Goal: Task Accomplishment & Management: Manage account settings

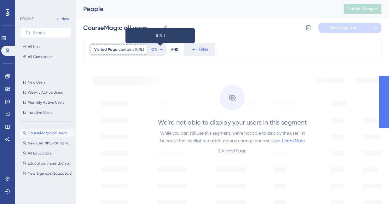
click at [144, 50] on span "[URL]" at bounding box center [139, 49] width 9 height 5
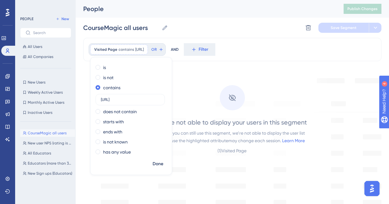
click at [202, 96] on div "We’re not able to display your users in this segment While you can still use th…" at bounding box center [232, 114] width 214 height 93
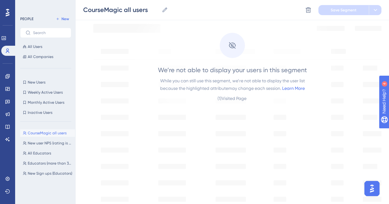
scroll to position [55, 0]
click at [6, 80] on link at bounding box center [7, 76] width 5 height 10
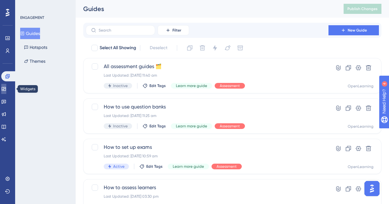
click at [6, 92] on link at bounding box center [3, 89] width 5 height 10
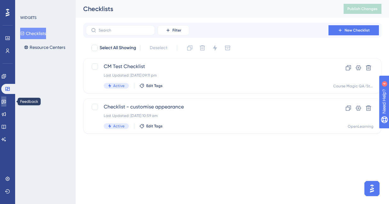
click at [6, 101] on icon at bounding box center [4, 102] width 4 height 4
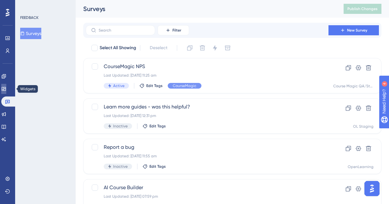
click at [6, 87] on icon at bounding box center [4, 89] width 4 height 4
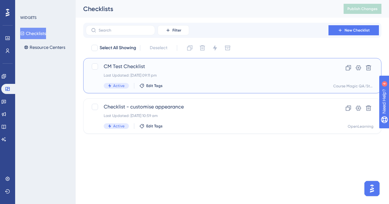
click at [182, 69] on span "CM Test Checklist" at bounding box center [207, 67] width 207 height 8
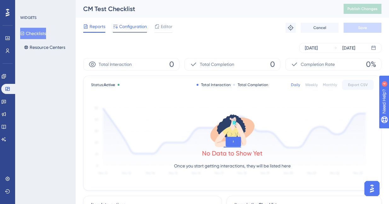
click at [137, 26] on span "Configuration" at bounding box center [133, 27] width 28 height 8
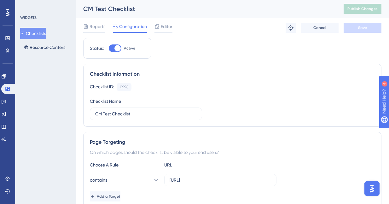
click at [117, 48] on div at bounding box center [117, 48] width 6 height 6
click at [109, 48] on input "Active" at bounding box center [108, 48] width 0 height 0
checkbox input "false"
click at [352, 27] on button "Save" at bounding box center [362, 28] width 38 height 10
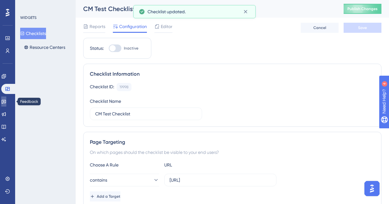
click at [6, 98] on link at bounding box center [3, 101] width 5 height 10
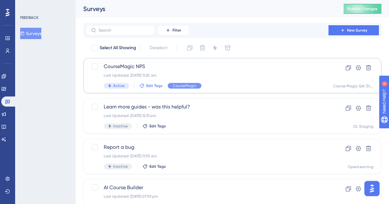
click at [156, 84] on span "Edit Tags" at bounding box center [154, 85] width 16 height 5
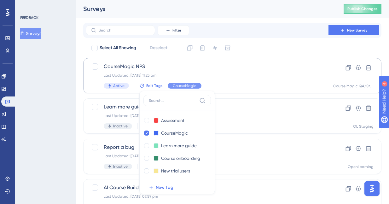
scroll to position [40, 0]
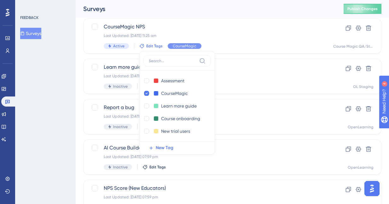
click at [306, 11] on div "Surveys" at bounding box center [205, 8] width 244 height 9
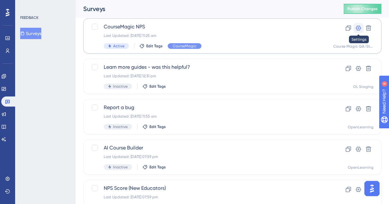
click at [359, 28] on icon at bounding box center [358, 28] width 6 height 6
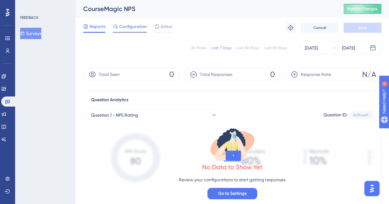
click at [126, 27] on span "Configuration" at bounding box center [133, 27] width 28 height 8
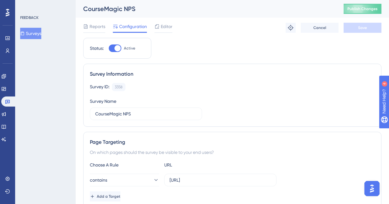
click at [25, 35] on icon at bounding box center [22, 33] width 4 height 4
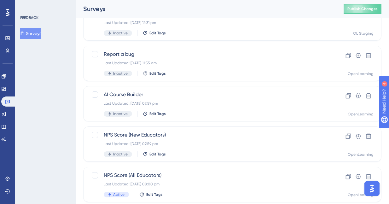
scroll to position [111, 0]
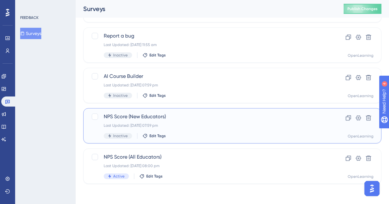
click at [194, 123] on div "Last Updated: [DATE] 07:59 pm" at bounding box center [207, 125] width 207 height 5
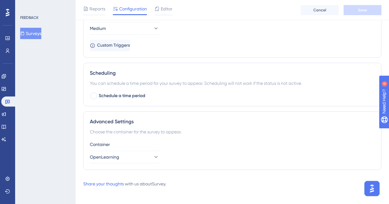
scroll to position [489, 0]
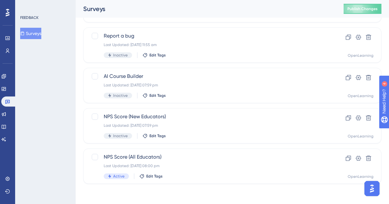
scroll to position [111, 0]
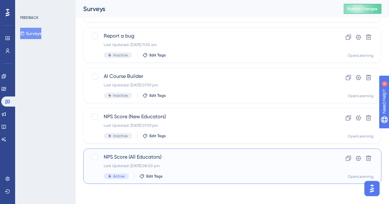
click at [179, 169] on div "NPS Score (All Educators) Last Updated: [DATE] 08:00 pm Active Edit Tags" at bounding box center [207, 166] width 207 height 26
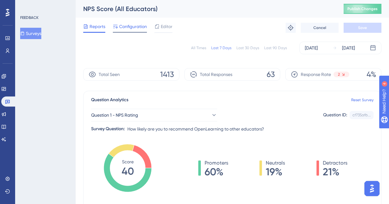
click at [133, 26] on span "Configuration" at bounding box center [133, 27] width 28 height 8
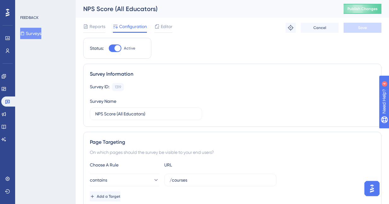
click at [38, 37] on button "Surveys" at bounding box center [30, 33] width 21 height 11
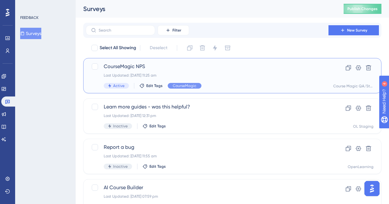
click at [164, 68] on span "CourseMagic NPS" at bounding box center [207, 67] width 207 height 8
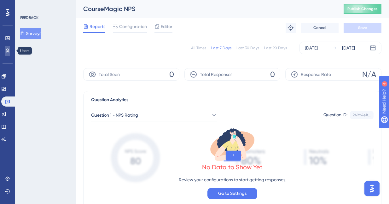
click at [5, 50] on link at bounding box center [7, 51] width 5 height 10
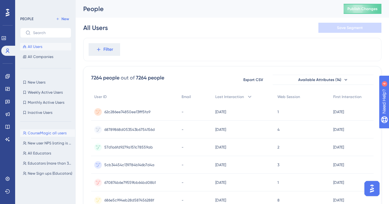
click at [42, 129] on button "CourseMagic all users CourseMagic all users" at bounding box center [47, 133] width 55 height 8
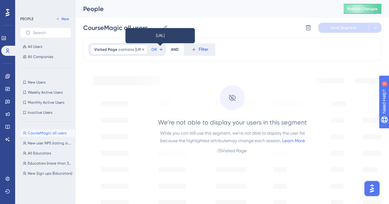
click at [144, 50] on span "[URL]" at bounding box center [139, 49] width 9 height 5
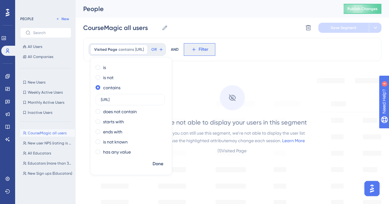
click at [208, 48] on span "Filter" at bounding box center [203, 50] width 10 height 8
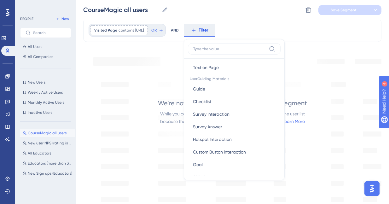
scroll to position [92, 0]
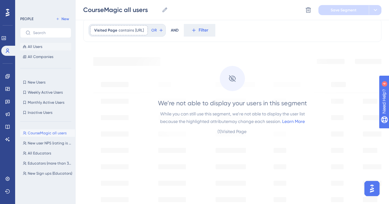
click at [23, 46] on icon at bounding box center [25, 47] width 4 height 4
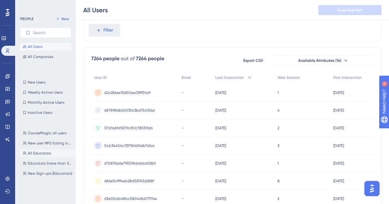
click at [40, 152] on span "All Educators" at bounding box center [39, 153] width 23 height 5
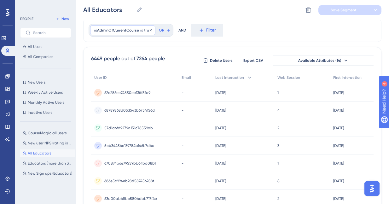
click at [128, 29] on span "isAdminOfCurrentCourse" at bounding box center [116, 30] width 45 height 5
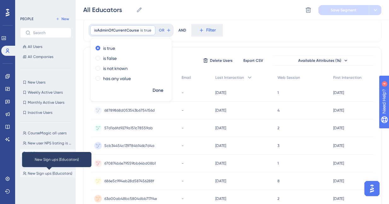
click at [38, 173] on span "New Sign ups (Educators)" at bounding box center [50, 173] width 44 height 5
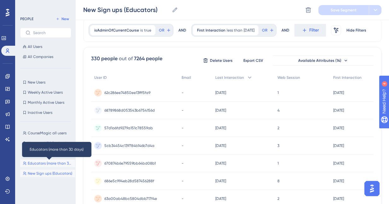
click at [42, 164] on span "Educators (more than 30 days)" at bounding box center [50, 163] width 45 height 5
type input "Educators (more than 30 days)"
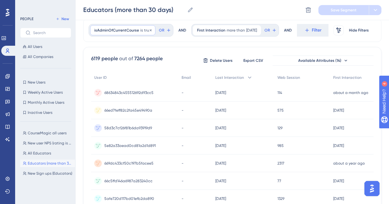
click at [140, 28] on span "is" at bounding box center [141, 30] width 3 height 5
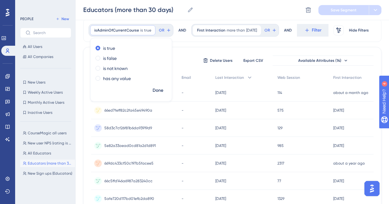
click at [212, 42] on div "isAdminOfCurrentCourse is true true Remove is true is false is not known has an…" at bounding box center [232, 30] width 298 height 23
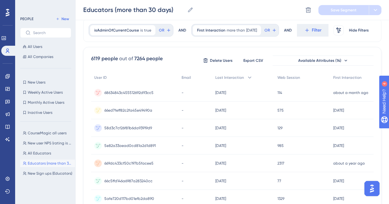
click at [292, 31] on div "AND" at bounding box center [288, 30] width 8 height 13
click at [297, 37] on button "Filter" at bounding box center [313, 30] width 32 height 13
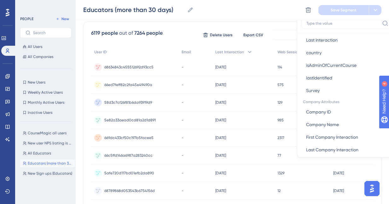
scroll to position [338, 0]
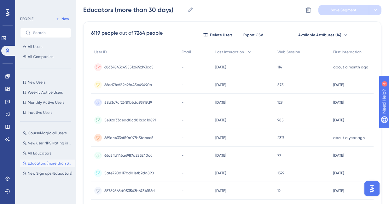
scroll to position [0, 0]
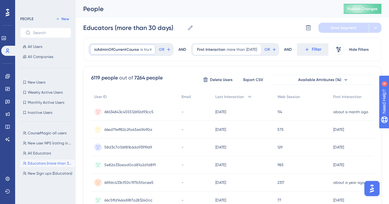
click at [135, 50] on span "isAdminOfCurrentCourse" at bounding box center [116, 49] width 45 height 5
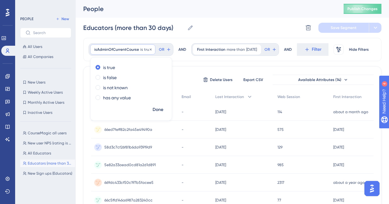
click at [110, 49] on span "isAdminOfCurrentCourse" at bounding box center [116, 49] width 45 height 5
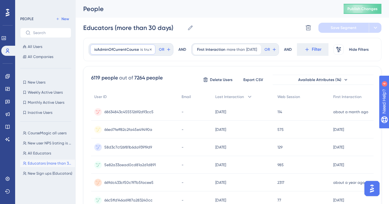
click at [110, 49] on span "isAdminOfCurrentCourse" at bounding box center [116, 49] width 45 height 5
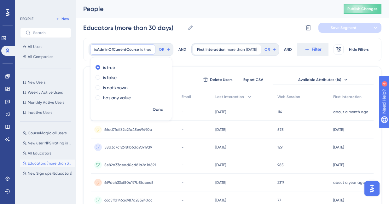
click at [201, 61] on div "isAdminOfCurrentCourse is true true Remove is true is false is not known has an…" at bounding box center [232, 49] width 298 height 23
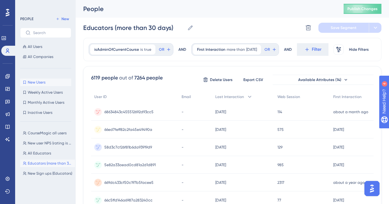
click at [36, 83] on span "New Users" at bounding box center [37, 82] width 18 height 5
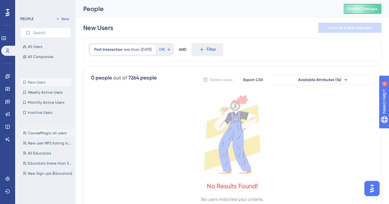
click at [40, 129] on button "CourseMagic all users CourseMagic all users" at bounding box center [47, 133] width 55 height 8
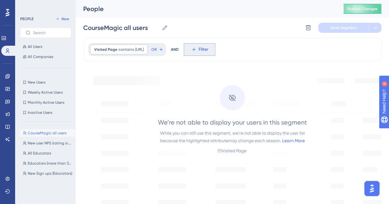
click at [197, 48] on icon at bounding box center [194, 50] width 6 height 6
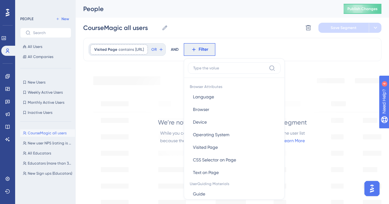
scroll to position [27, 0]
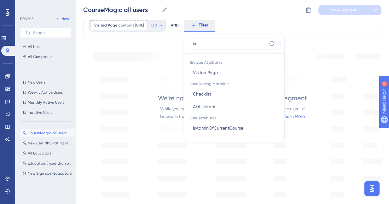
type input "isa"
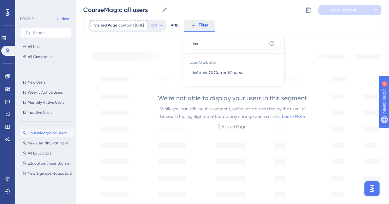
click at [266, 43] on input "isa" at bounding box center [229, 43] width 73 height 5
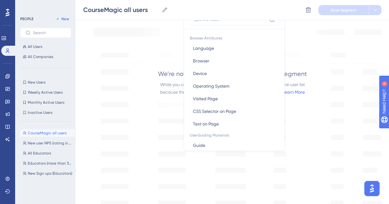
scroll to position [50, 0]
click at [205, 144] on span "Guide" at bounding box center [199, 146] width 12 height 8
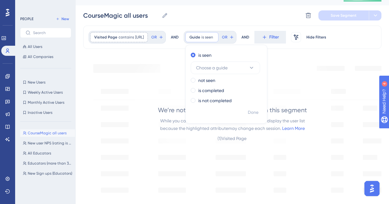
scroll to position [0, 0]
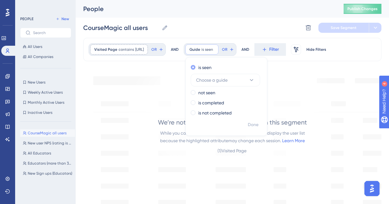
click at [195, 66] on span at bounding box center [193, 67] width 5 height 5
click at [197, 66] on input "radio" at bounding box center [197, 66] width 0 height 0
click at [213, 49] on span "is seen" at bounding box center [207, 49] width 12 height 5
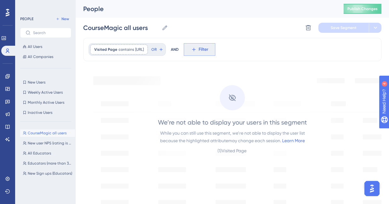
click at [208, 46] on span "Filter" at bounding box center [203, 50] width 10 height 8
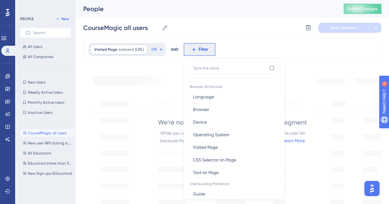
scroll to position [27, 0]
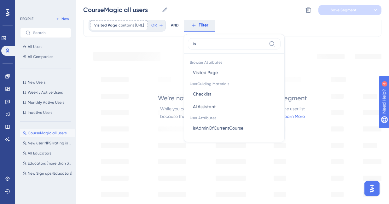
type input "isa"
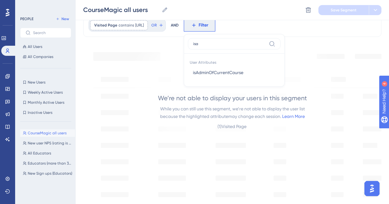
click at [257, 45] on input "isa" at bounding box center [229, 43] width 73 height 5
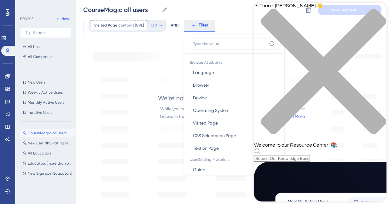
click at [317, 148] on div "Resource Center Header" at bounding box center [320, 155] width 132 height 14
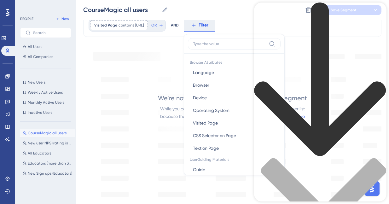
type input "user attributes"
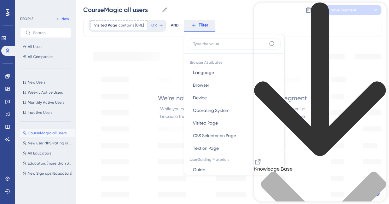
click at [263, 14] on icon "back to header" at bounding box center [320, 79] width 132 height 153
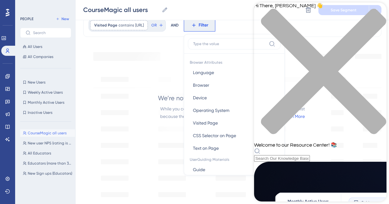
scroll to position [40, 0]
click at [319, 148] on div "Resource Center Header" at bounding box center [320, 155] width 132 height 14
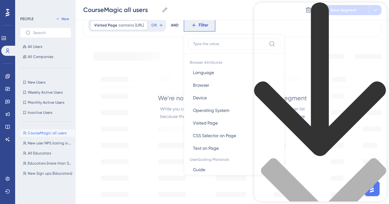
type input "user attributes"
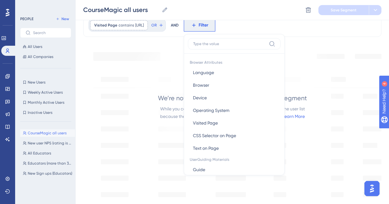
click at [179, 67] on div "We’re not able to display your users in this segment While you can still use th…" at bounding box center [232, 90] width 214 height 93
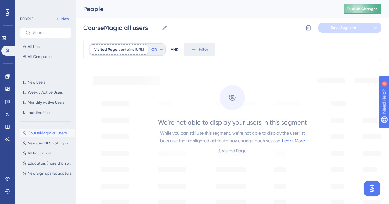
click at [353, 11] on span "Publish Changes" at bounding box center [362, 8] width 30 height 5
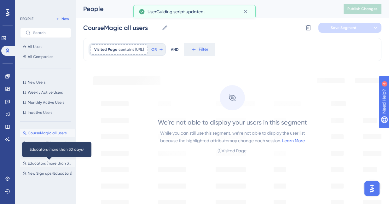
click at [40, 161] on span "Educators (more than 30 days)" at bounding box center [50, 163] width 45 height 5
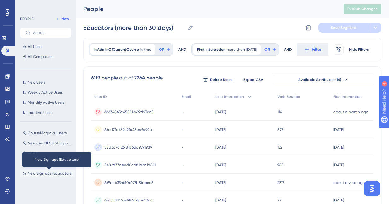
click at [38, 173] on span "New Sign ups (Educators)" at bounding box center [50, 173] width 44 height 5
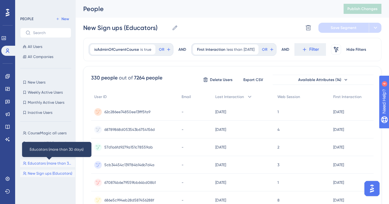
click at [39, 163] on span "Educators (more than 30 days)" at bounding box center [50, 163] width 45 height 5
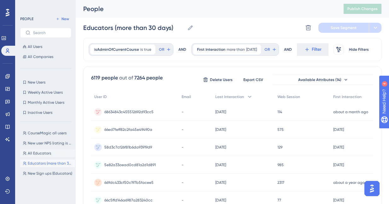
click at [36, 151] on span "All Educators" at bounding box center [39, 153] width 23 height 5
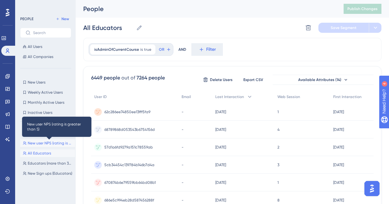
click at [40, 142] on span "New user NPS (rating is greater than 5)" at bounding box center [50, 143] width 45 height 5
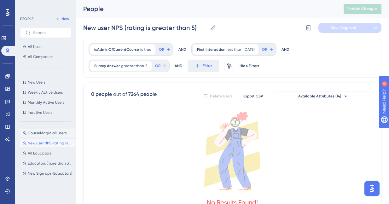
click at [41, 131] on span "CourseMagic all users" at bounding box center [47, 132] width 39 height 5
type input "CourseMagic all users"
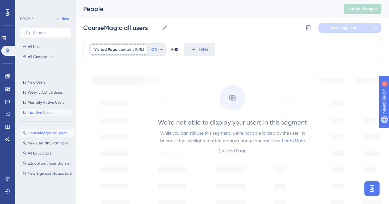
click at [42, 111] on span "Inactive Users" at bounding box center [40, 112] width 25 height 5
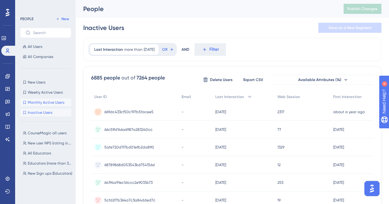
click at [43, 104] on span "Monthly Active Users" at bounding box center [46, 102] width 37 height 5
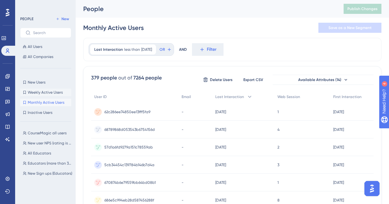
click at [43, 94] on span "Weekly Active Users" at bounding box center [45, 92] width 35 height 5
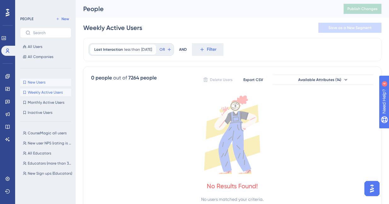
click at [41, 83] on span "New Users" at bounding box center [37, 82] width 18 height 5
click at [46, 132] on span "CourseMagic all users" at bounding box center [47, 132] width 39 height 5
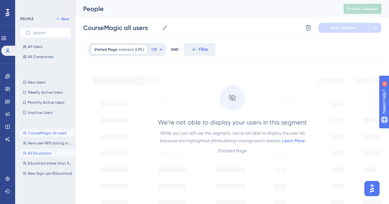
click at [42, 149] on button "All Educators All Educators" at bounding box center [47, 153] width 55 height 8
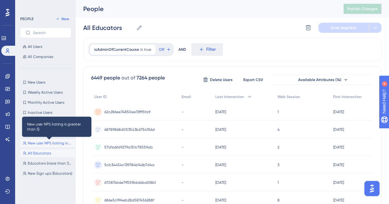
click at [40, 142] on span "New user NPS (rating is greater than 5)" at bounding box center [50, 143] width 45 height 5
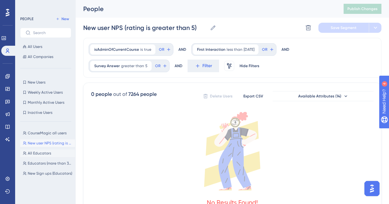
click at [40, 153] on span "All Educators" at bounding box center [39, 153] width 23 height 5
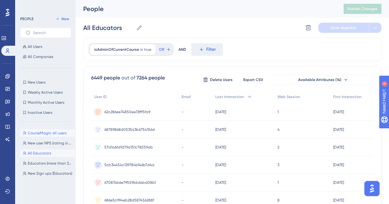
click at [44, 133] on span "CourseMagic all users" at bounding box center [47, 132] width 39 height 5
type input "CourseMagic all users"
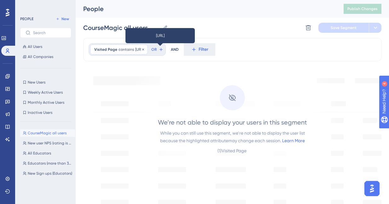
click at [135, 49] on span "[URL]" at bounding box center [139, 49] width 9 height 5
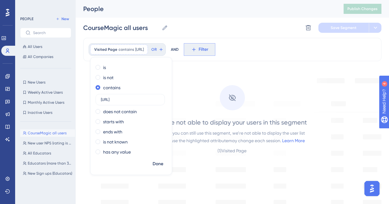
click at [195, 50] on icon at bounding box center [193, 49] width 3 height 3
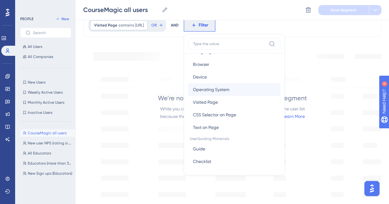
scroll to position [23, 0]
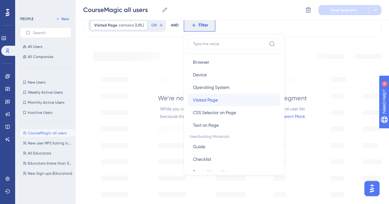
click at [218, 100] on span "Visited Page" at bounding box center [205, 100] width 25 height 8
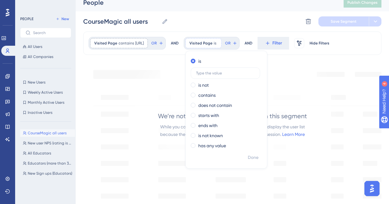
scroll to position [6, 0]
click at [328, 75] on div "We’re not able to display your users in this segment While you can still use th…" at bounding box center [232, 108] width 214 height 93
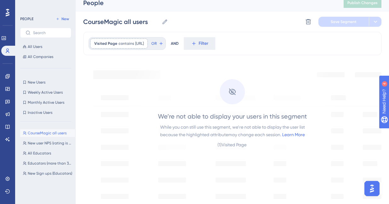
scroll to position [0, 0]
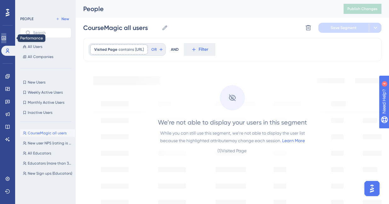
click at [6, 38] on icon at bounding box center [3, 38] width 5 height 5
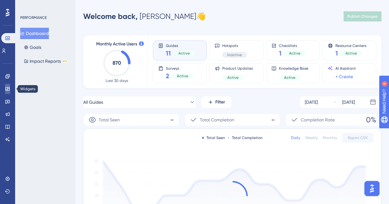
click at [6, 89] on icon at bounding box center [7, 89] width 4 height 4
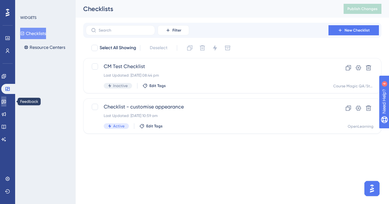
click at [6, 101] on icon at bounding box center [3, 101] width 5 height 5
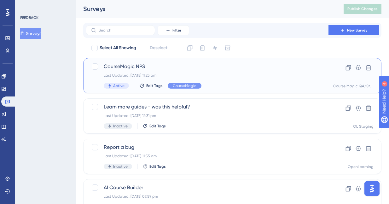
click at [174, 75] on div "Last Updated: [DATE] 11:25 am" at bounding box center [207, 75] width 207 height 5
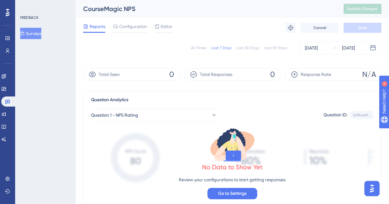
click at [5, 14] on div at bounding box center [8, 13] width 10 height 10
click at [6, 12] on icon at bounding box center [8, 13] width 4 height 8
click at [5, 12] on div at bounding box center [8, 13] width 10 height 10
click at [34, 32] on button "Surveys" at bounding box center [30, 33] width 21 height 11
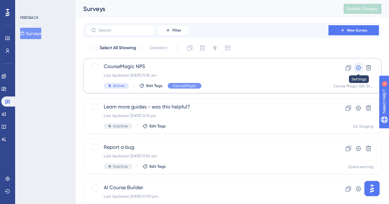
click at [359, 68] on icon at bounding box center [358, 68] width 6 height 6
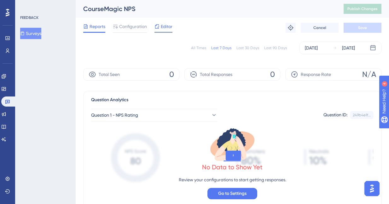
click at [162, 25] on span "Editor" at bounding box center [167, 27] width 12 height 8
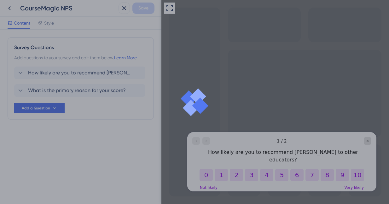
click at [10, 7] on div at bounding box center [194, 102] width 389 height 204
